Goal: Information Seeking & Learning: Learn about a topic

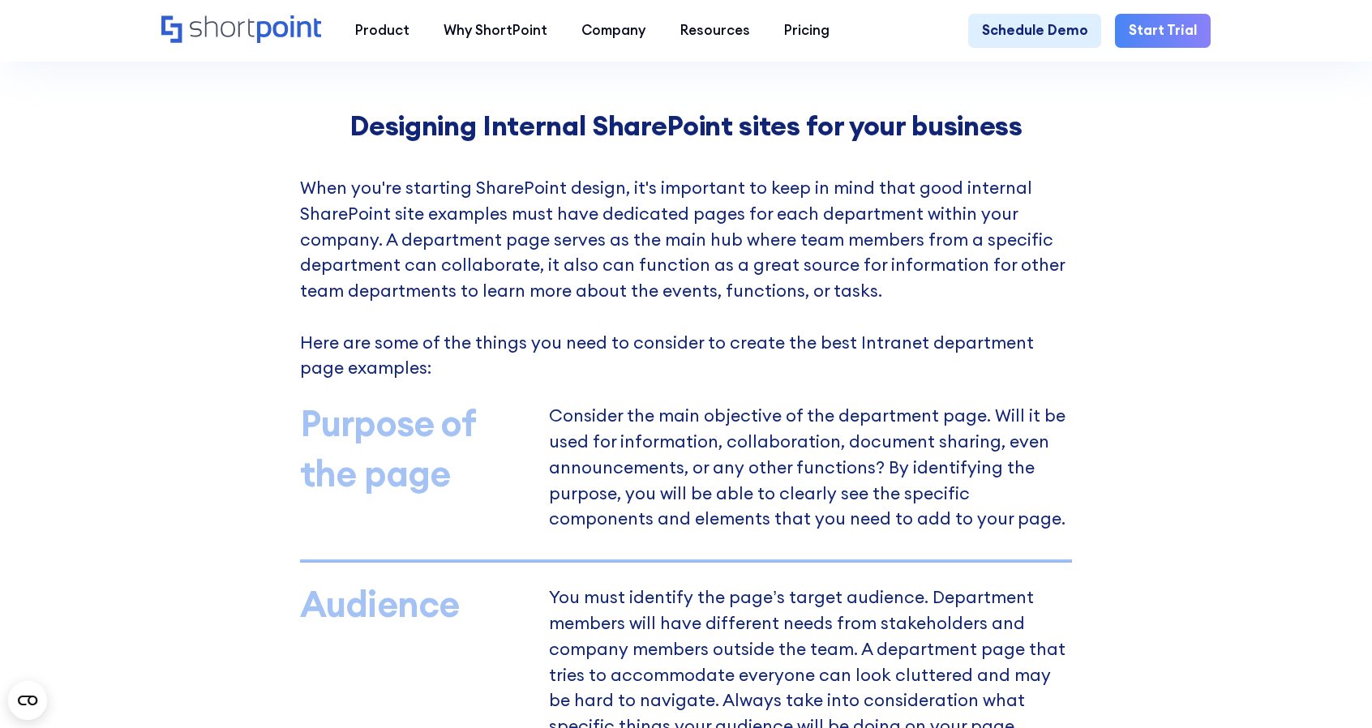
scroll to position [1216, 0]
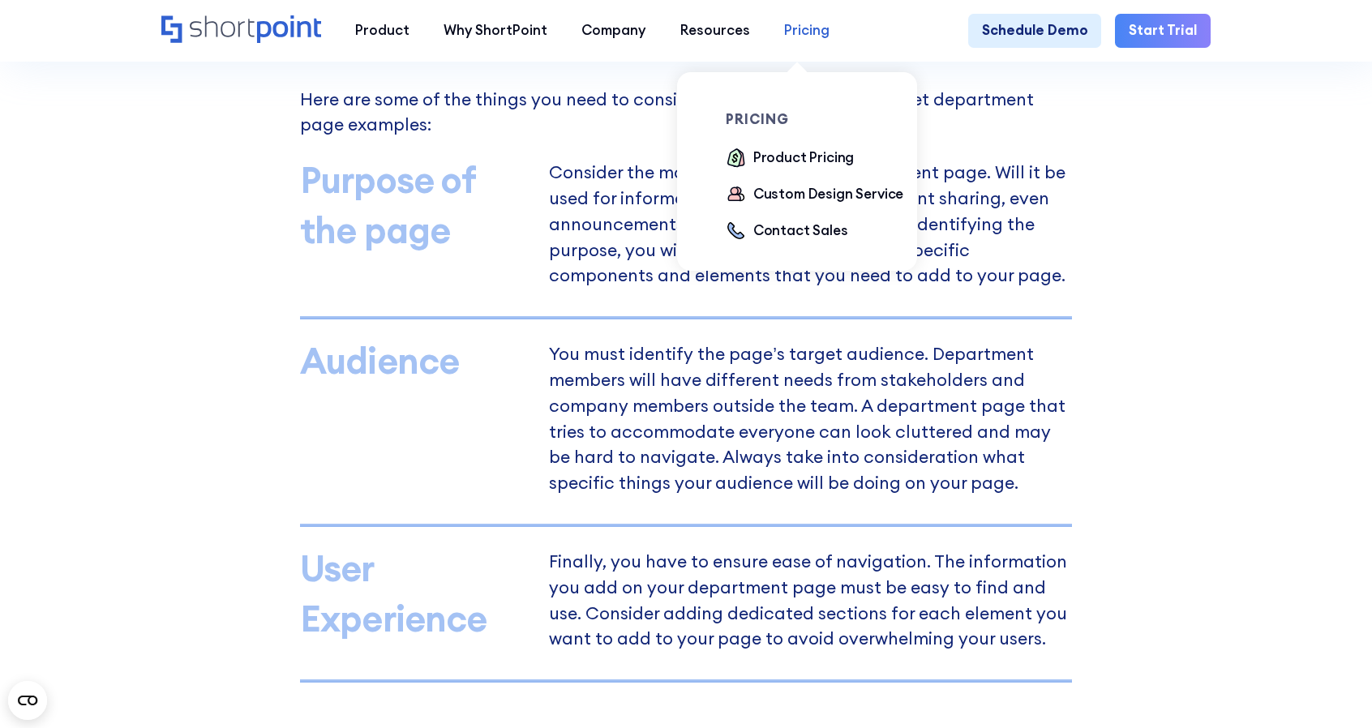
click at [792, 24] on div "Pricing" at bounding box center [806, 30] width 45 height 20
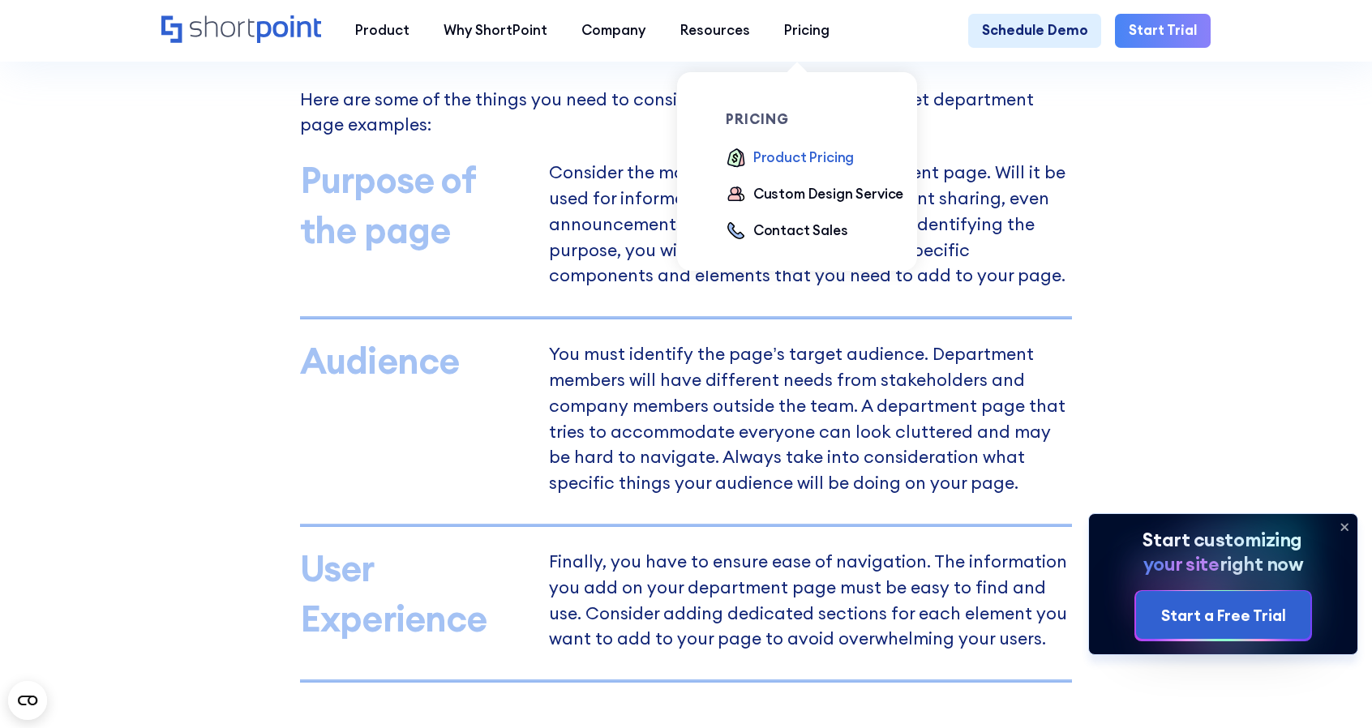
click at [787, 154] on div "Product Pricing" at bounding box center [803, 158] width 101 height 20
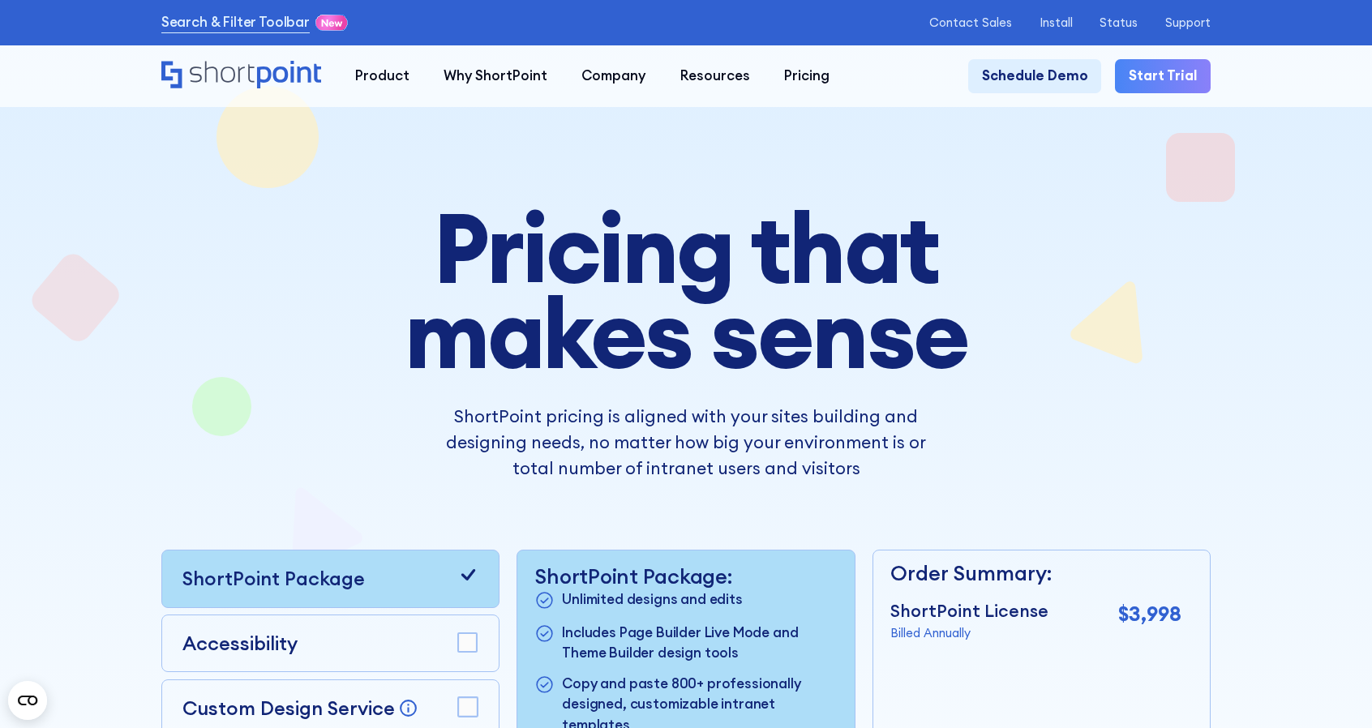
scroll to position [324, 0]
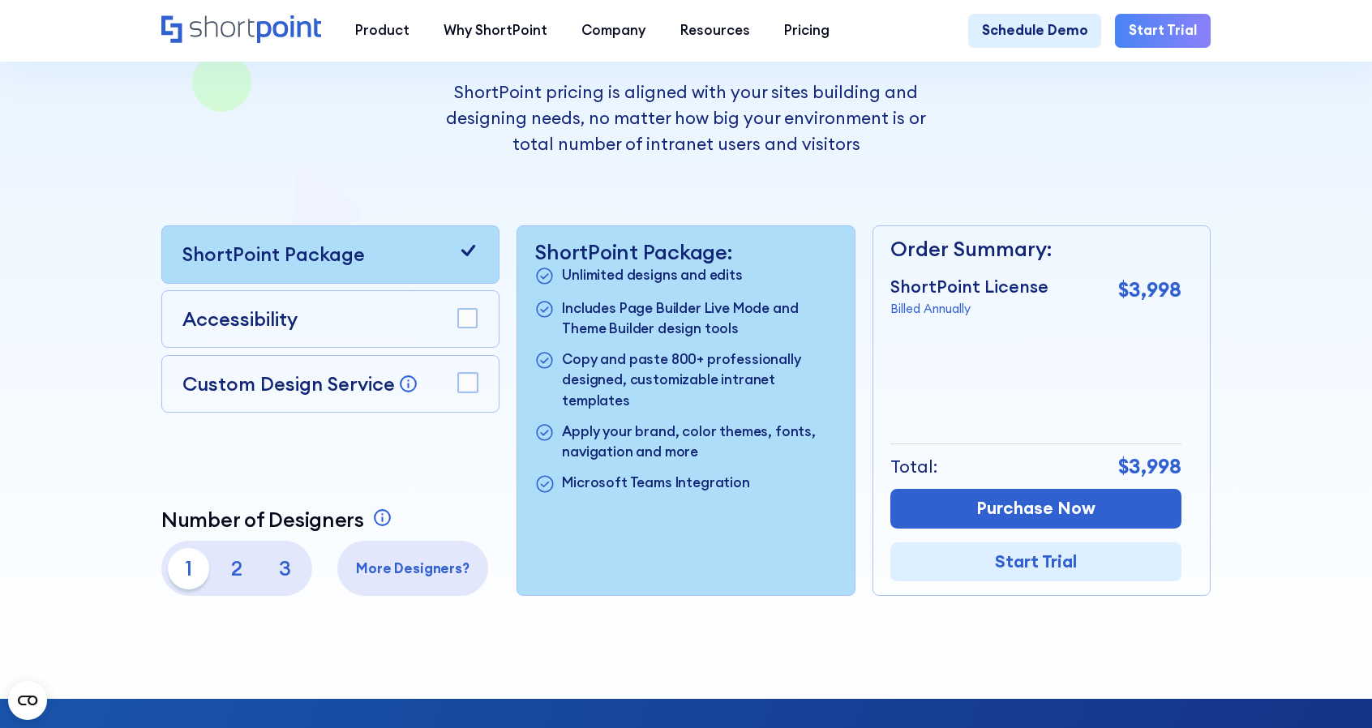
click at [323, 319] on div "Accessibility" at bounding box center [330, 319] width 296 height 29
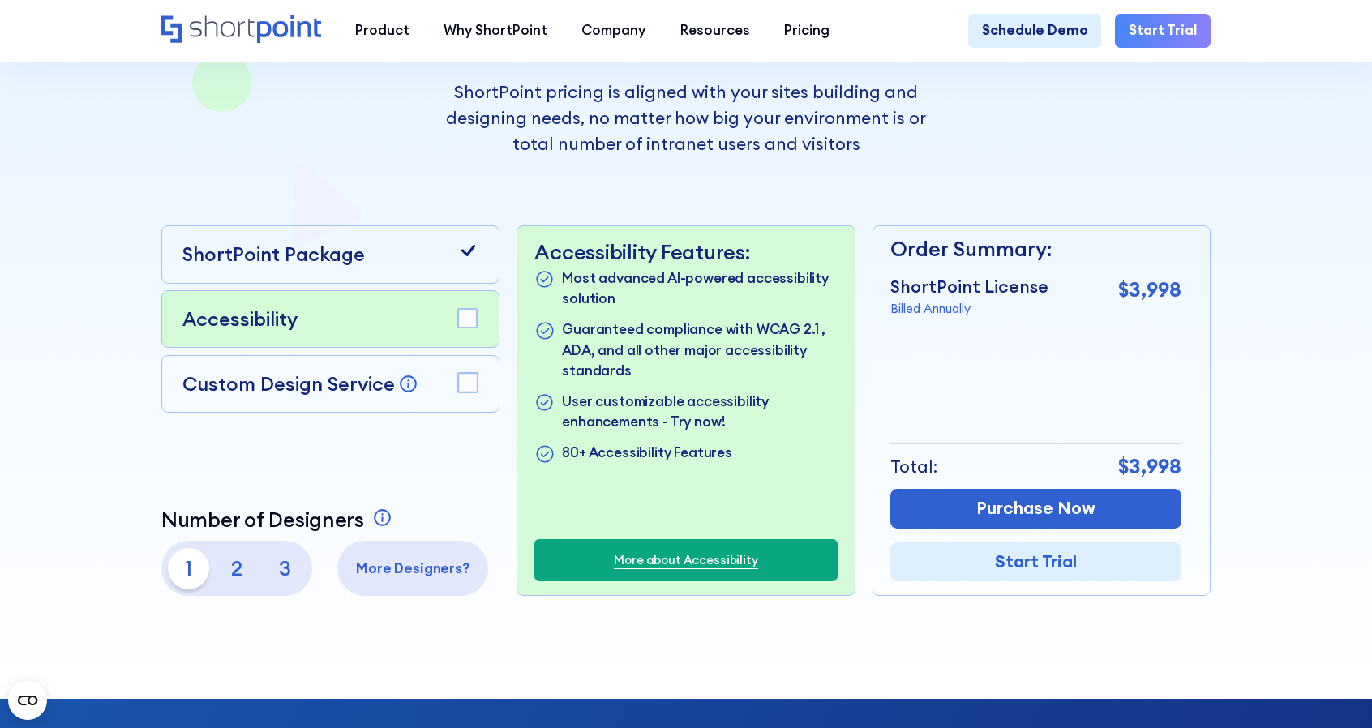
click at [469, 328] on rect at bounding box center [467, 318] width 19 height 19
click at [458, 380] on rect at bounding box center [467, 382] width 19 height 19
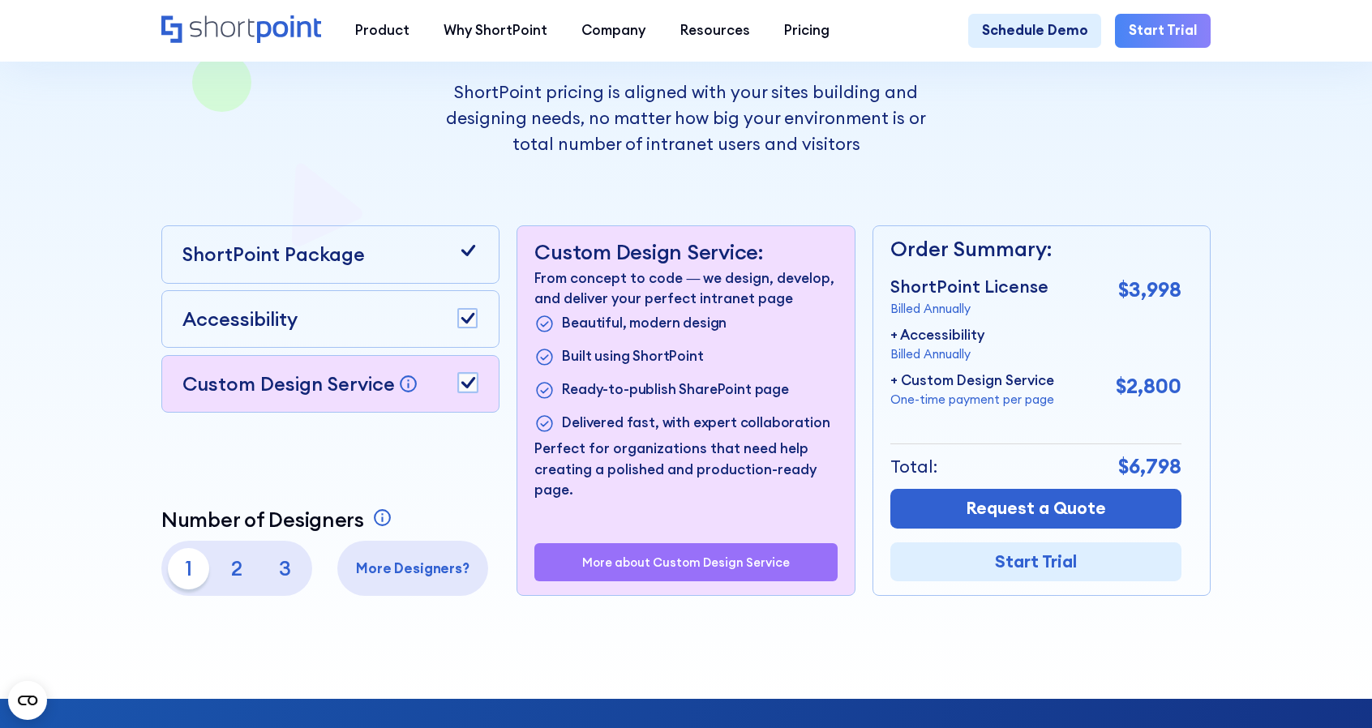
click at [464, 387] on rect at bounding box center [467, 382] width 19 height 19
click at [284, 586] on p "3" at bounding box center [284, 568] width 41 height 41
click at [195, 576] on p "1" at bounding box center [188, 568] width 41 height 41
click at [457, 260] on icon at bounding box center [467, 250] width 20 height 20
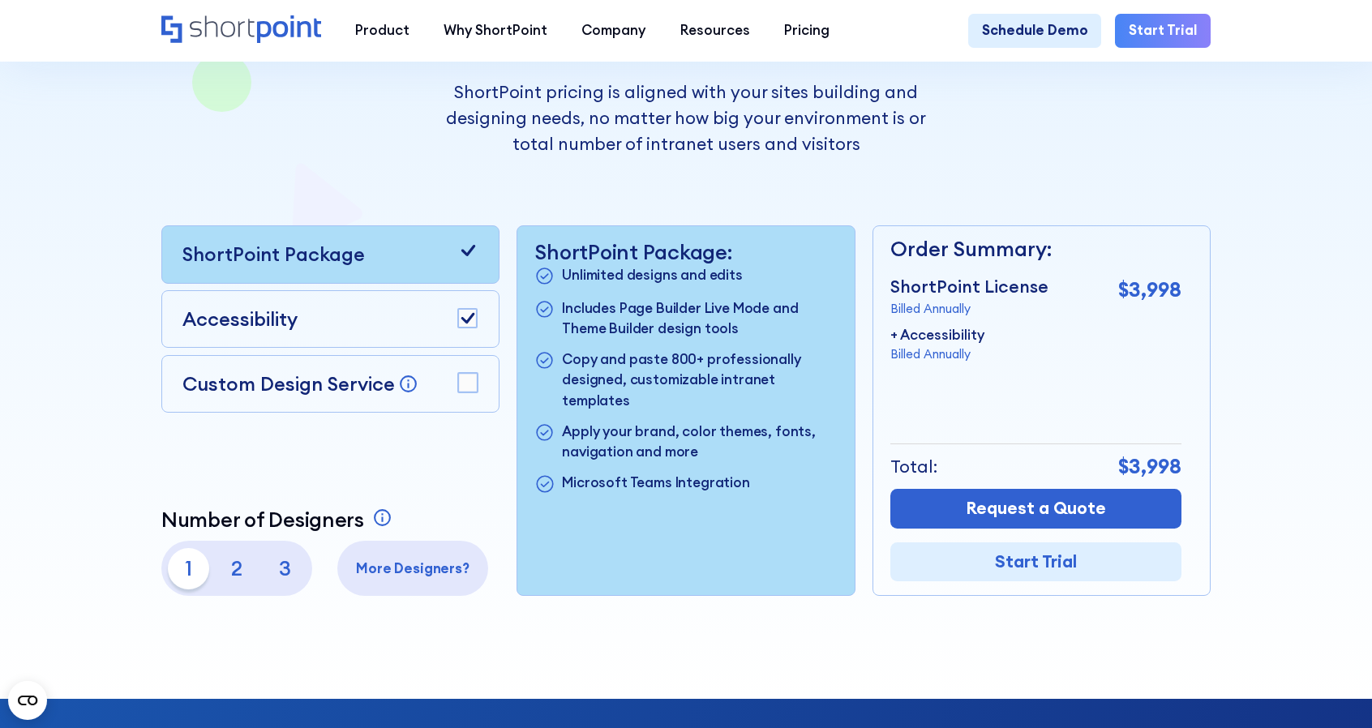
click at [470, 320] on icon at bounding box center [468, 317] width 14 height 11
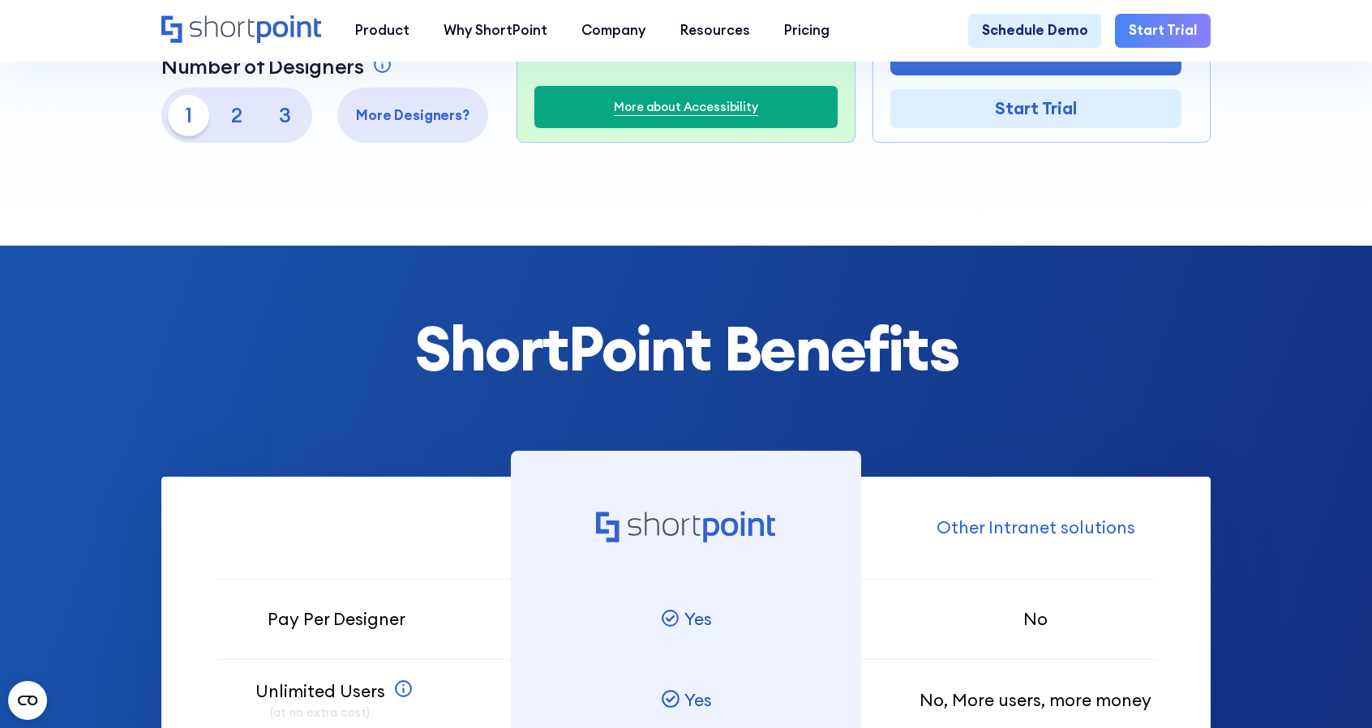
scroll to position [730, 0]
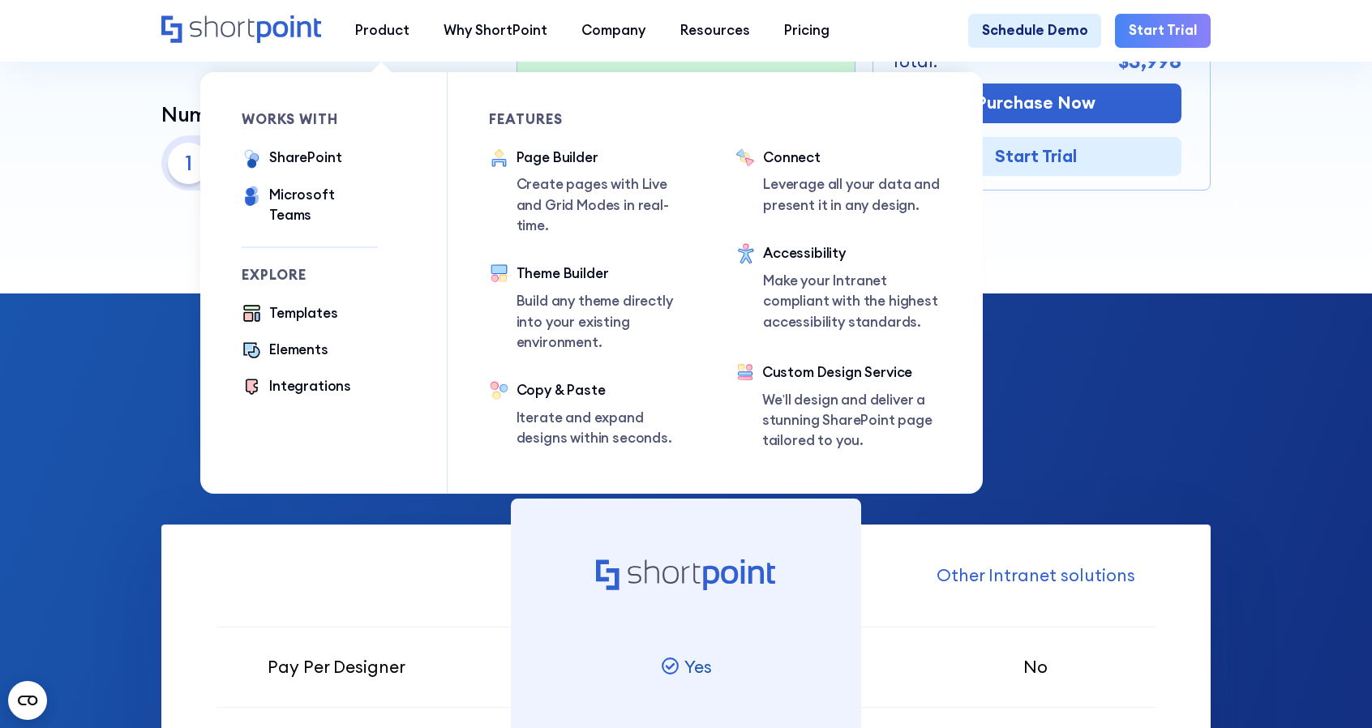
click at [298, 312] on ul "Templates Elements Integrations" at bounding box center [310, 351] width 136 height 96
click at [298, 303] on div "Templates" at bounding box center [303, 313] width 68 height 20
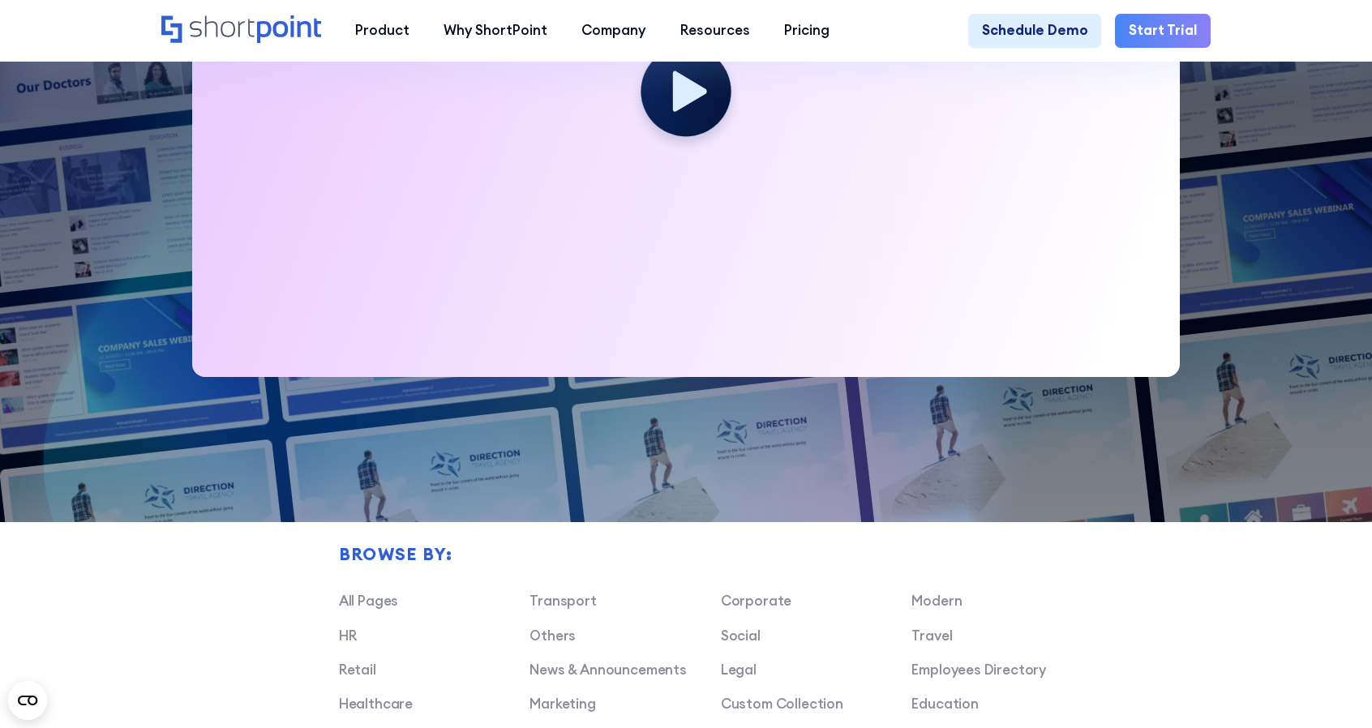
scroll to position [973, 0]
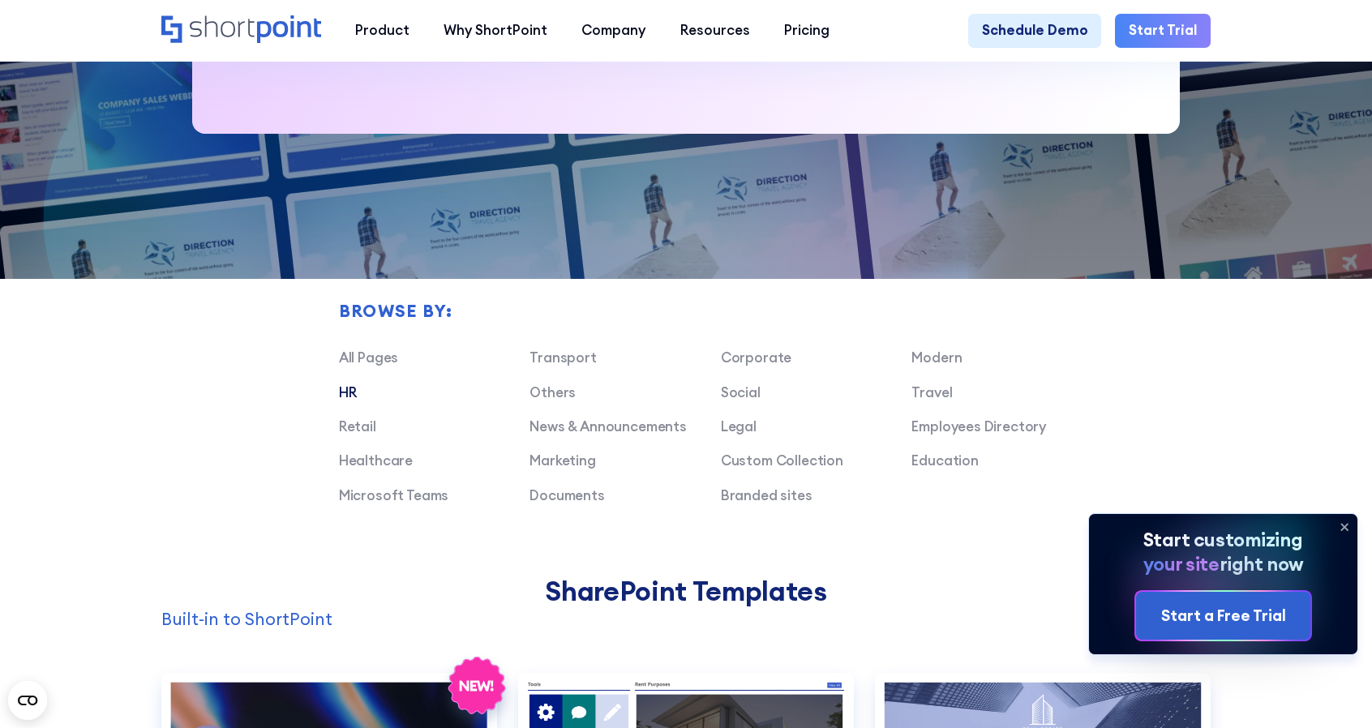
click at [345, 401] on link "HR" at bounding box center [348, 392] width 18 height 18
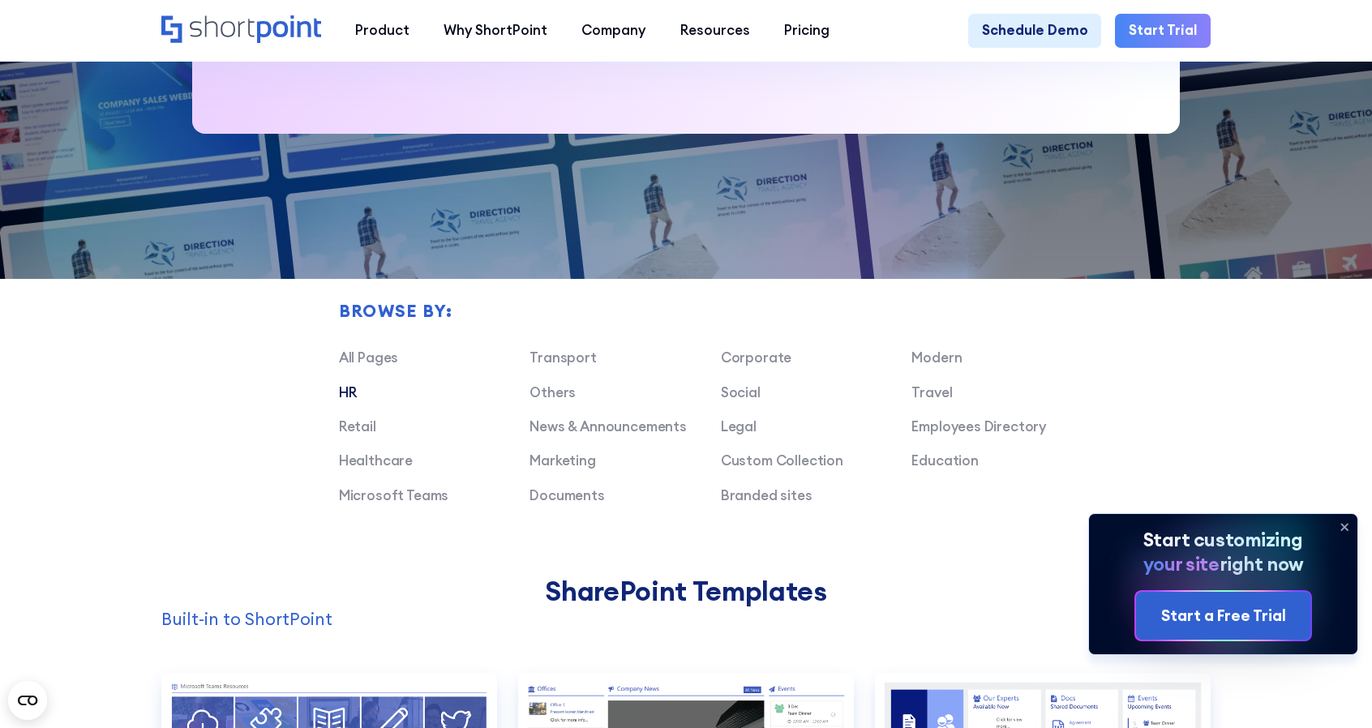
click at [1352, 521] on icon at bounding box center [1344, 527] width 26 height 26
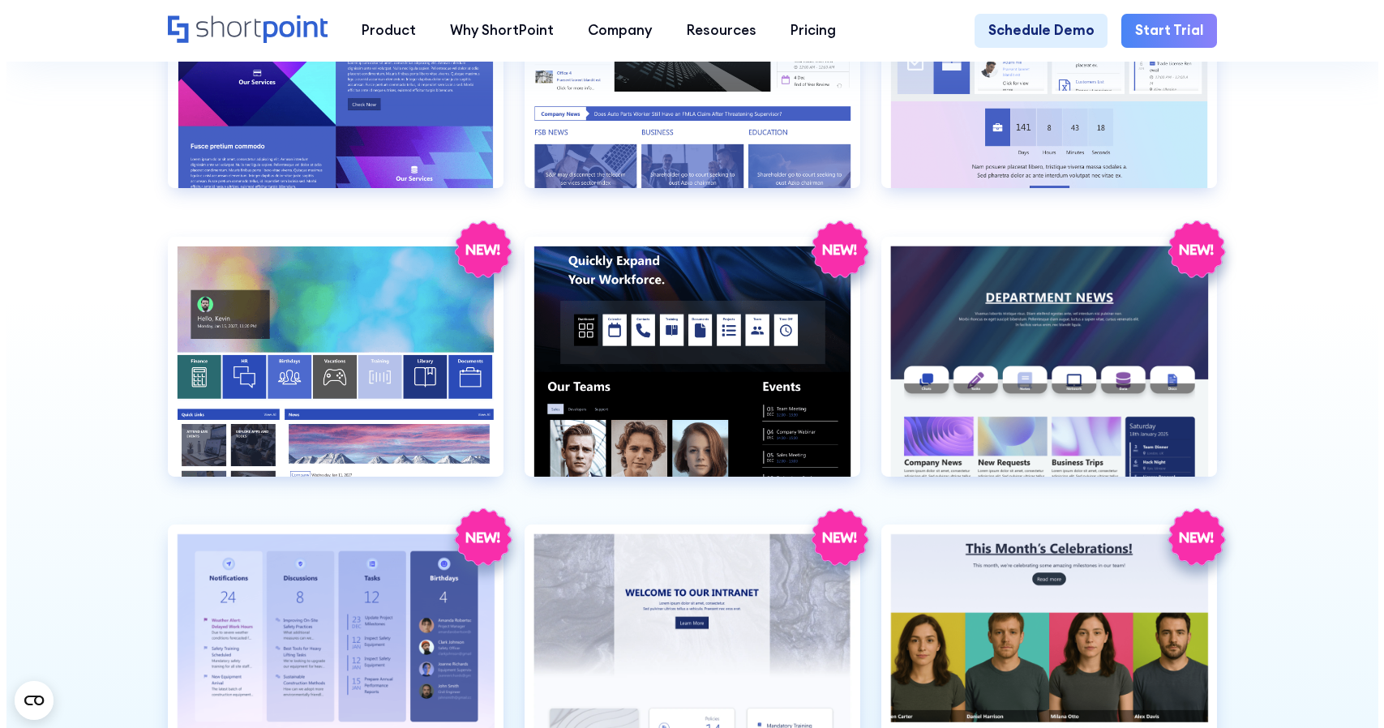
scroll to position [1703, 0]
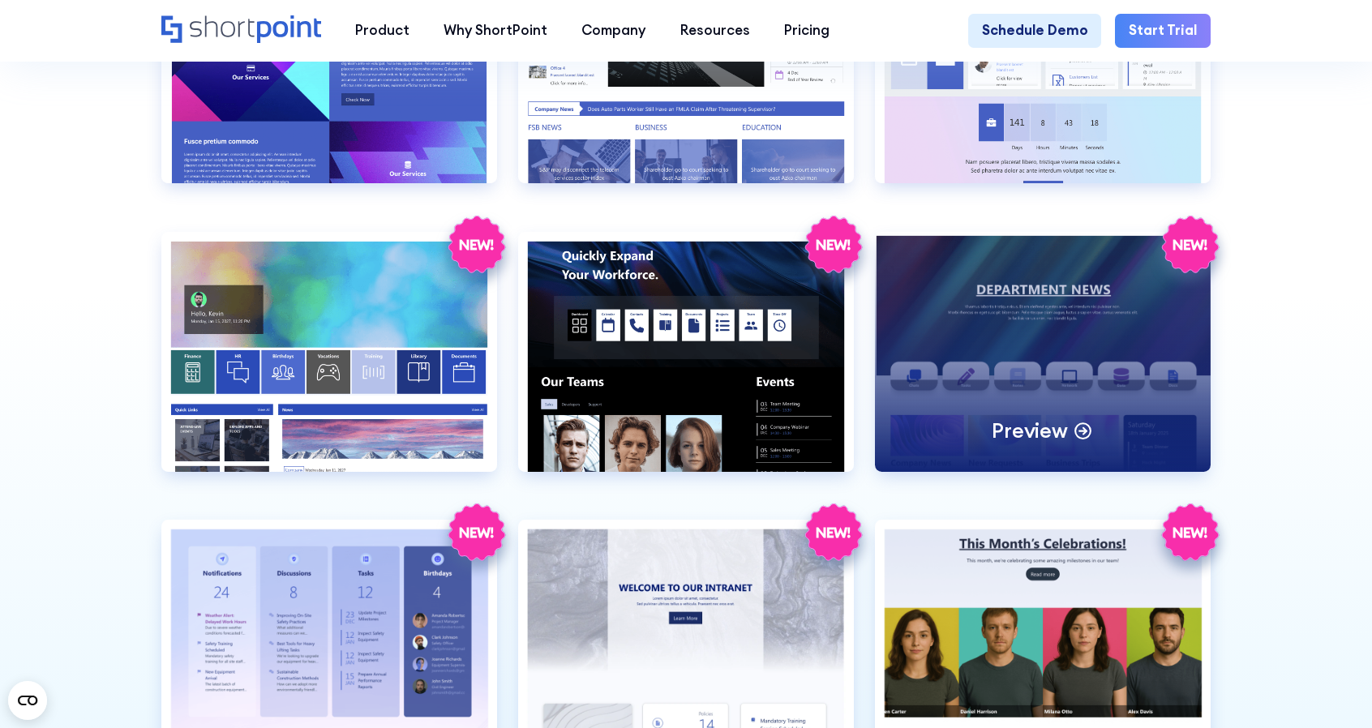
click at [1009, 353] on div "Preview" at bounding box center [1043, 352] width 336 height 240
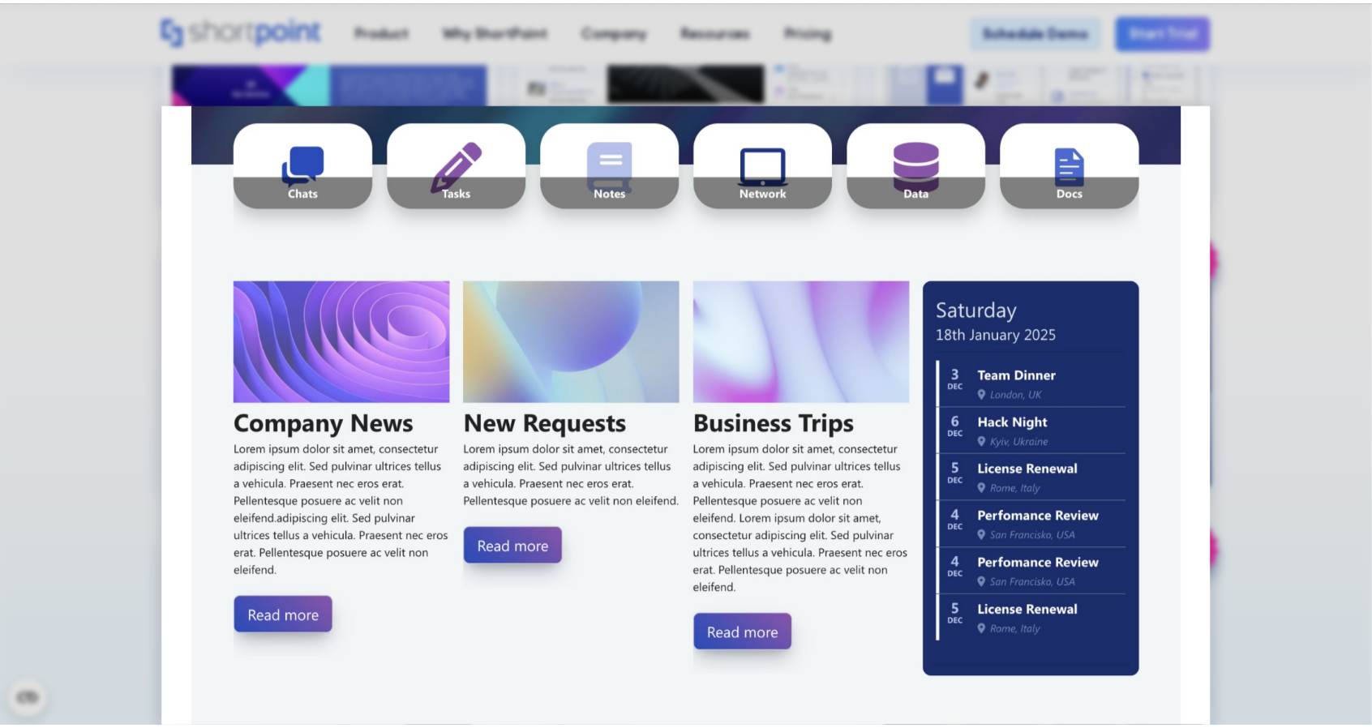
scroll to position [405, 0]
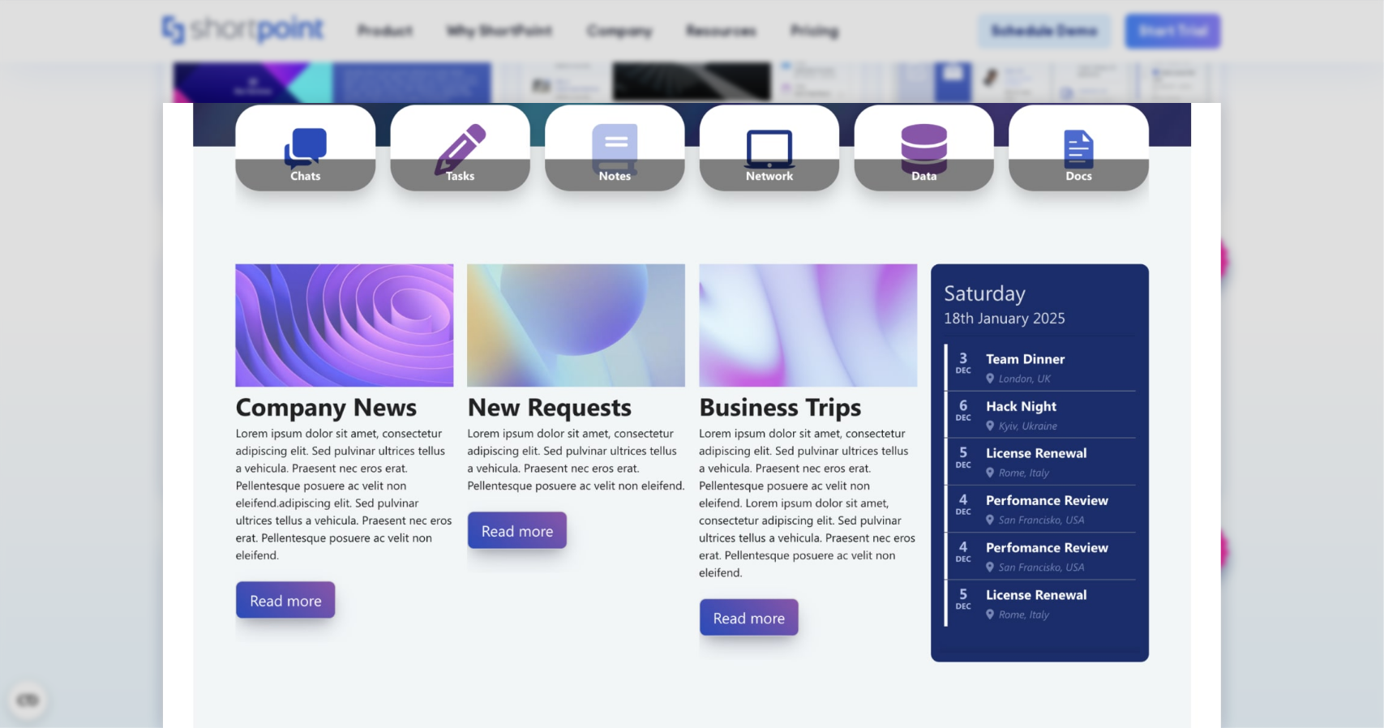
click at [1202, 254] on img at bounding box center [692, 720] width 1059 height 2044
click at [1276, 195] on div at bounding box center [692, 364] width 1384 height 728
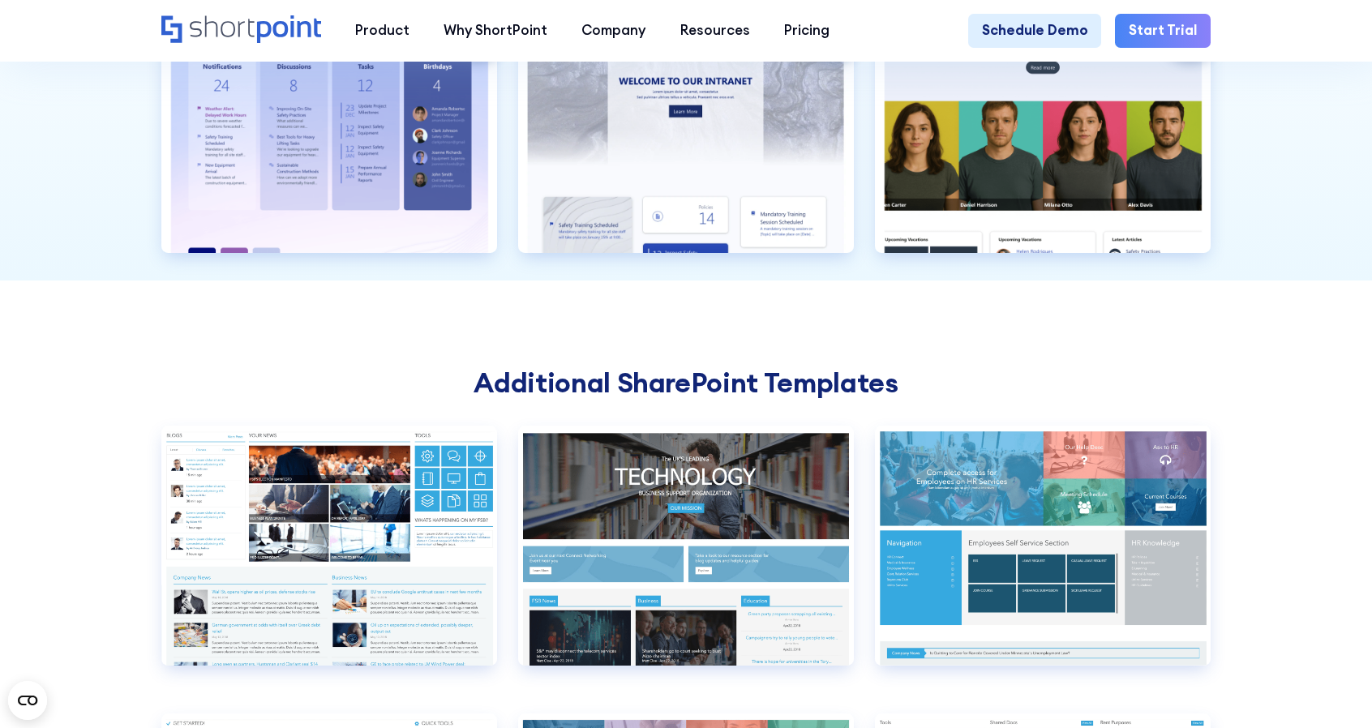
scroll to position [2351, 0]
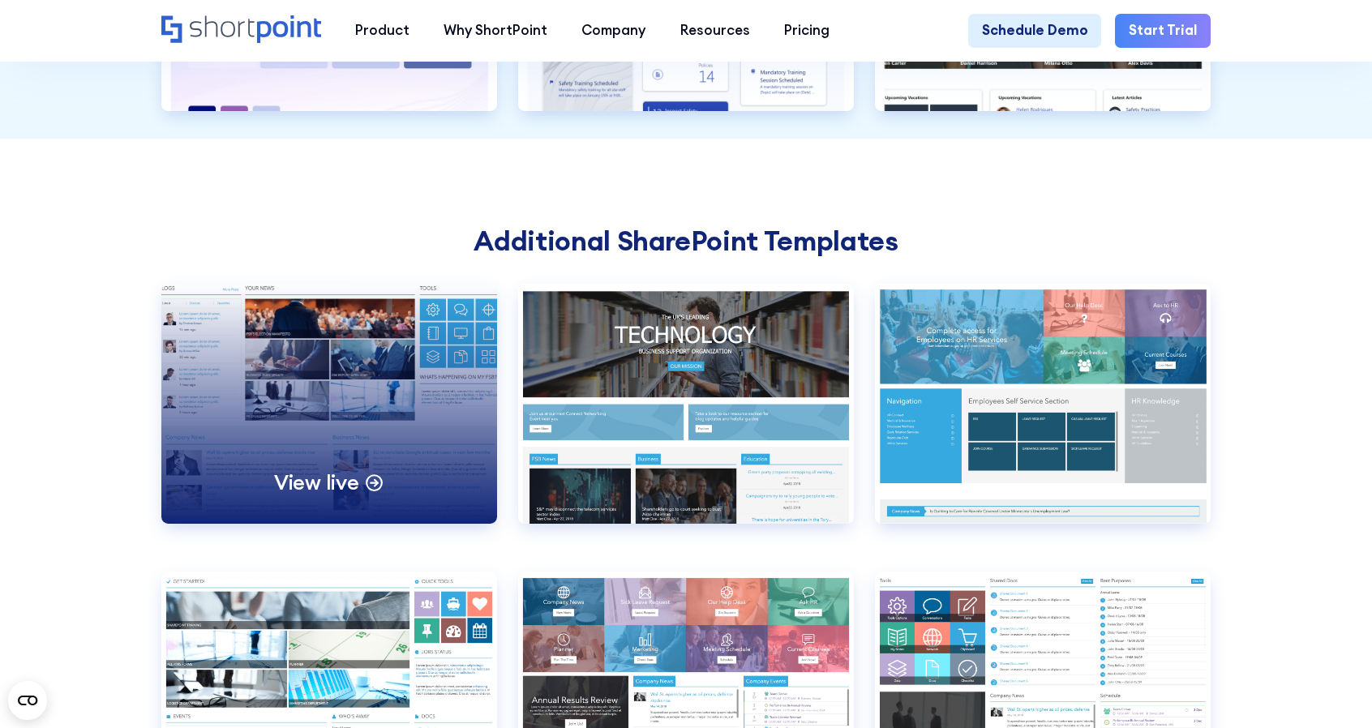
click at [313, 449] on div "View live" at bounding box center [329, 404] width 336 height 240
